Goal: Navigation & Orientation: Understand site structure

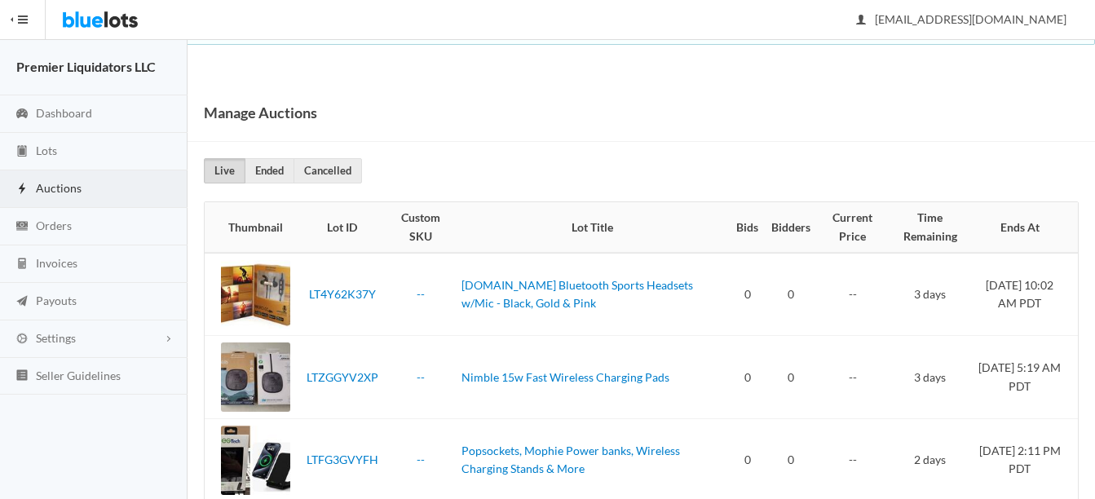
click at [42, 187] on span "Auctions" at bounding box center [59, 188] width 46 height 14
click at [62, 223] on span "Orders" at bounding box center [54, 225] width 36 height 14
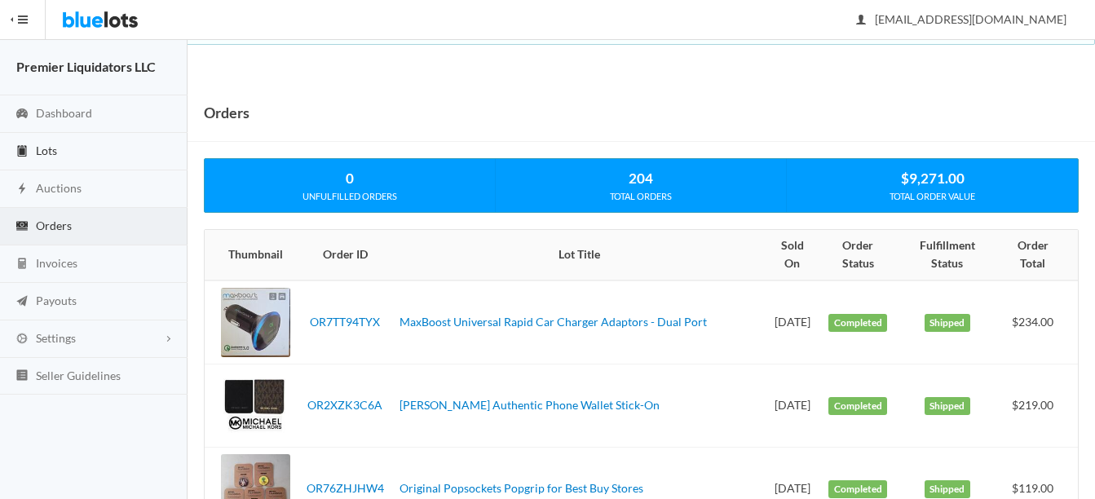
click at [55, 152] on span "Lots" at bounding box center [46, 150] width 21 height 14
